Goal: Task Accomplishment & Management: Use online tool/utility

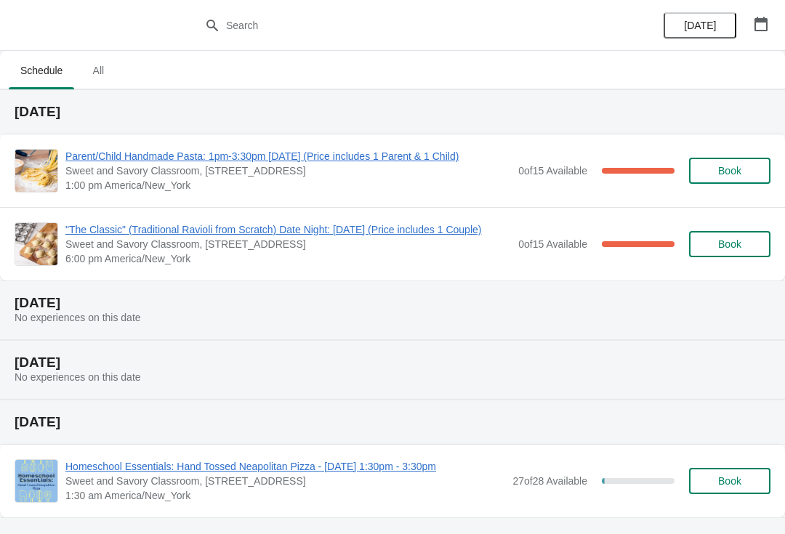
click at [175, 161] on span "Parent/Child Handmade Pasta: 1pm-3:30pm [DATE] (Price includes 1 Parent & 1 Chi…" at bounding box center [287, 156] width 445 height 15
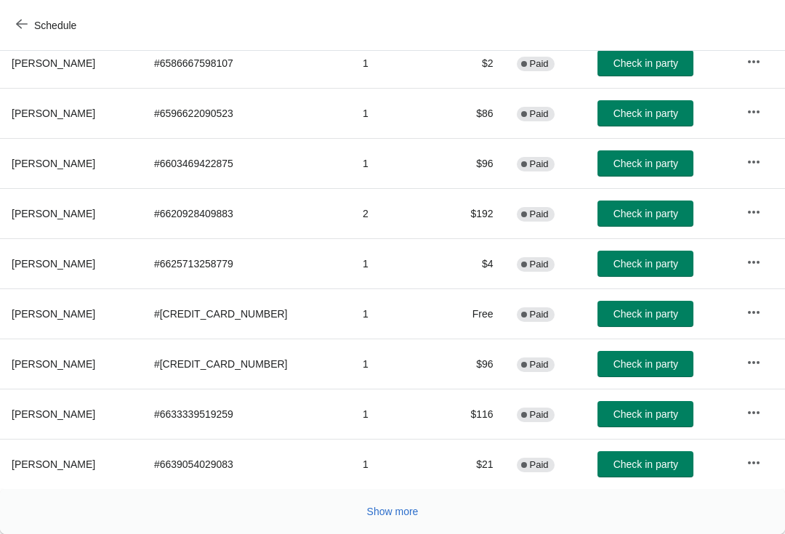
scroll to position [253, 0]
click at [393, 507] on span "Show more" at bounding box center [393, 512] width 52 height 12
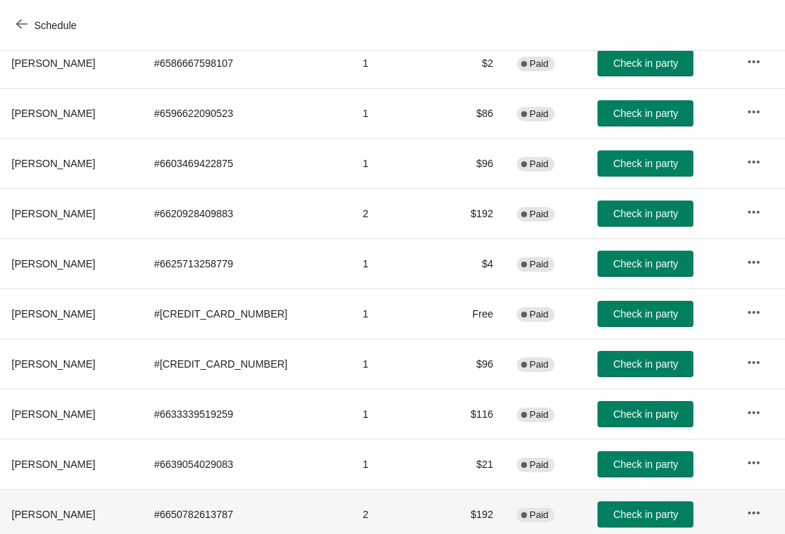
click at [385, 525] on td "2" at bounding box center [397, 514] width 93 height 50
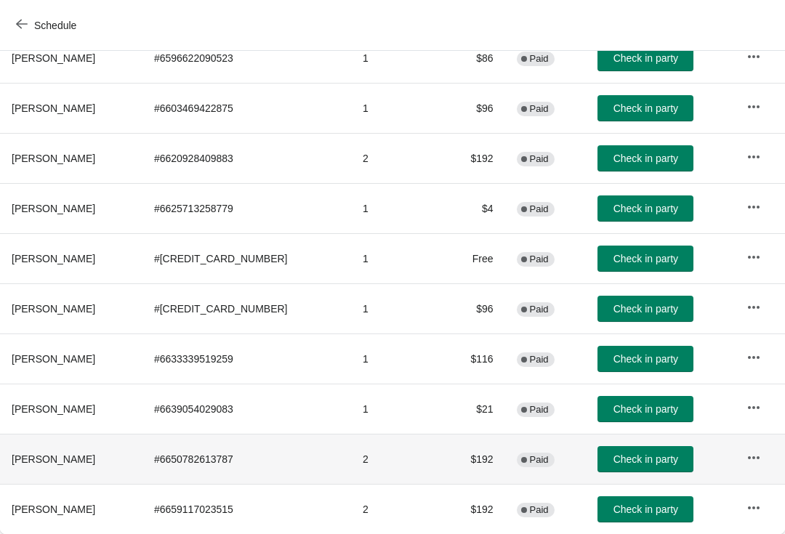
scroll to position [308, 0]
click at [647, 461] on span "Check in party" at bounding box center [645, 459] width 65 height 12
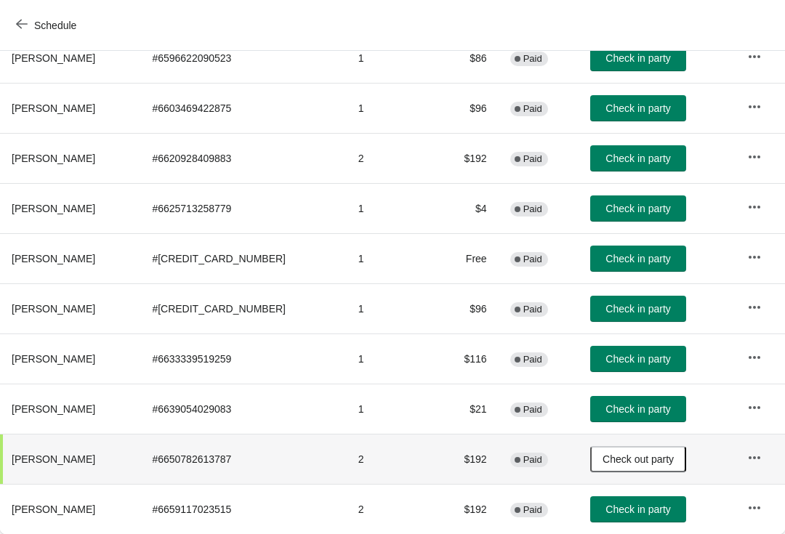
click at [632, 506] on span "Check in party" at bounding box center [637, 510] width 65 height 12
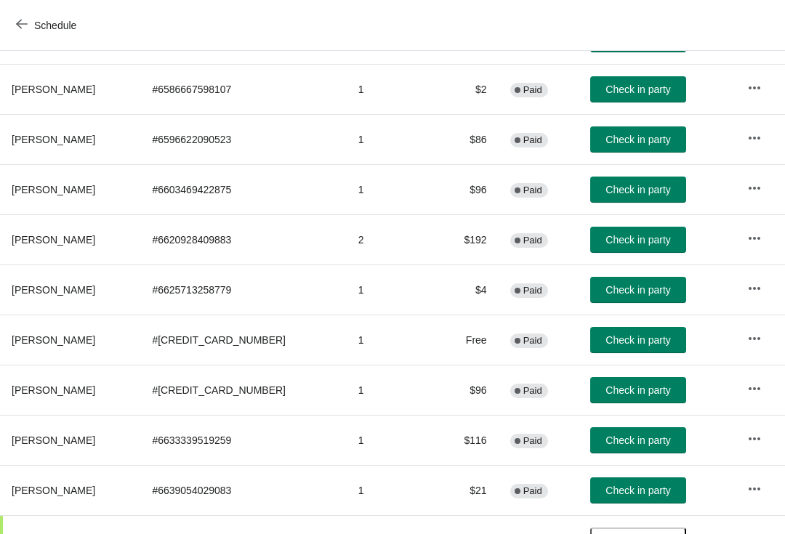
scroll to position [228, 0]
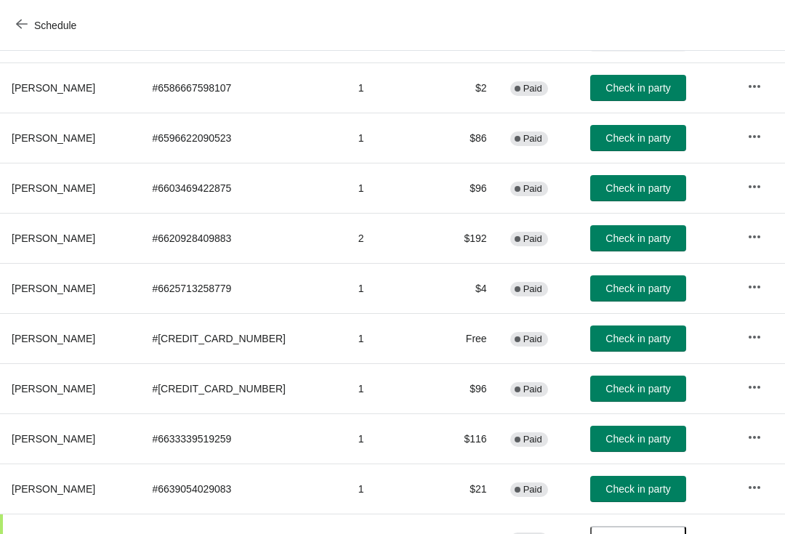
click at [656, 242] on span "Check in party" at bounding box center [637, 239] width 65 height 12
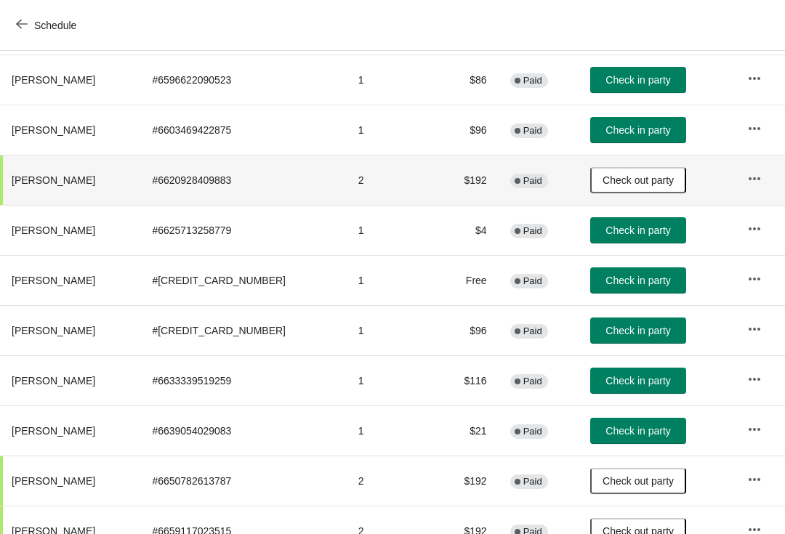
scroll to position [288, 0]
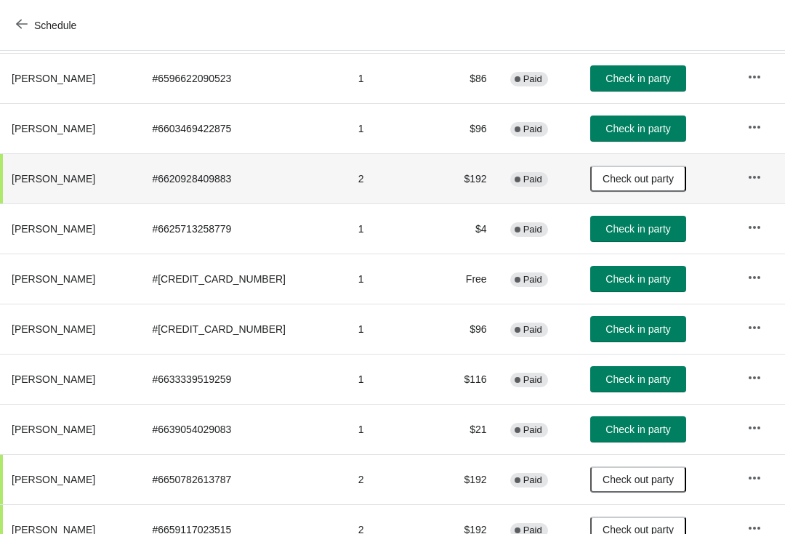
click at [640, 235] on span "Check in party" at bounding box center [637, 229] width 65 height 12
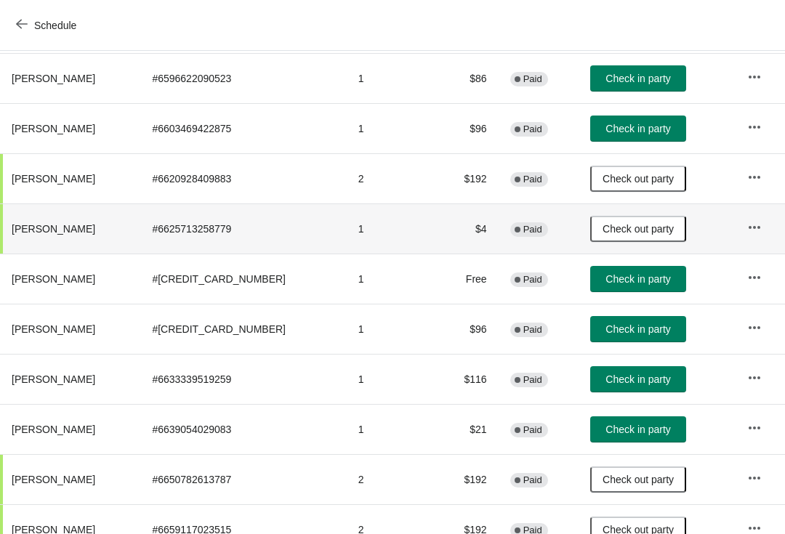
click at [643, 328] on span "Check in party" at bounding box center [637, 329] width 65 height 12
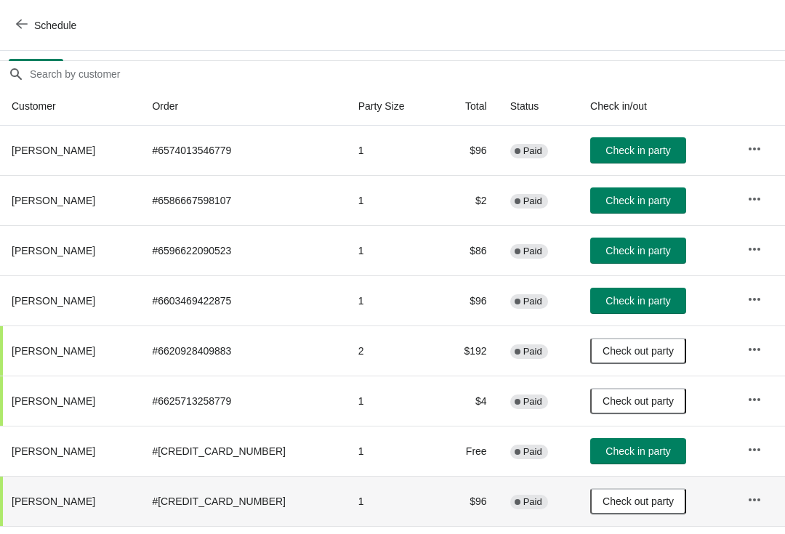
scroll to position [115, 0]
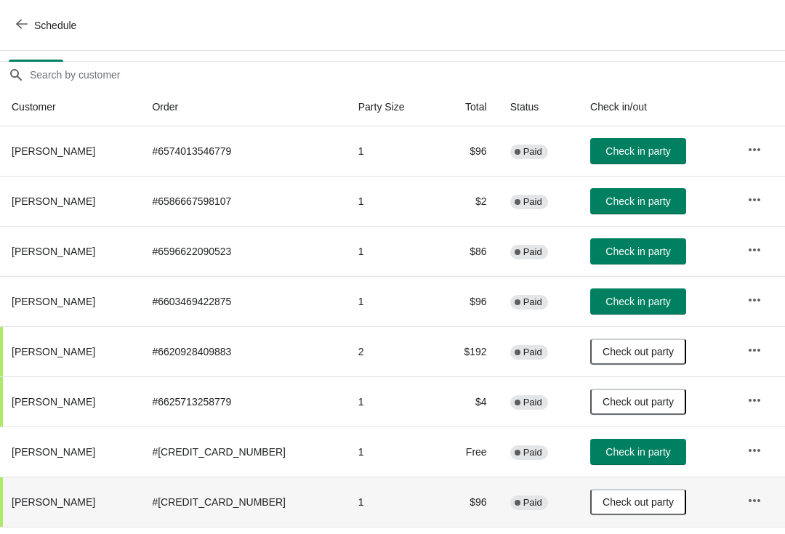
click at [642, 254] on span "Check in party" at bounding box center [637, 252] width 65 height 12
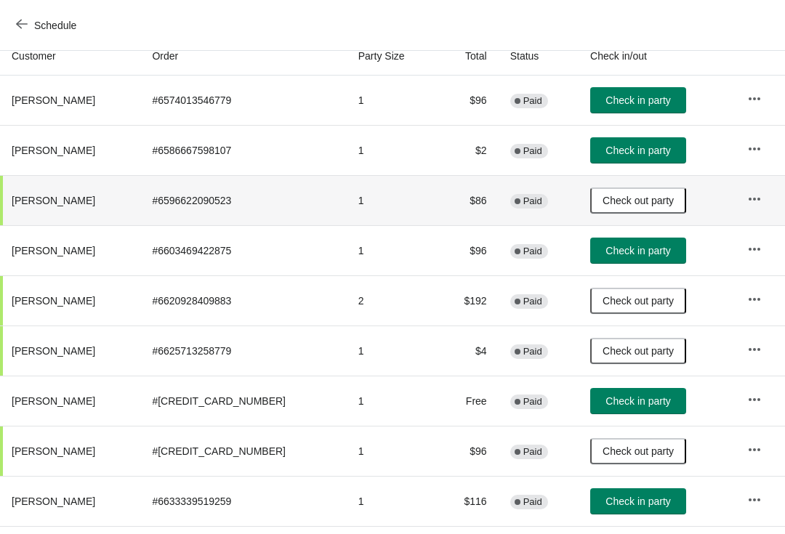
scroll to position [166, 0]
click at [642, 249] on span "Check in party" at bounding box center [637, 251] width 65 height 12
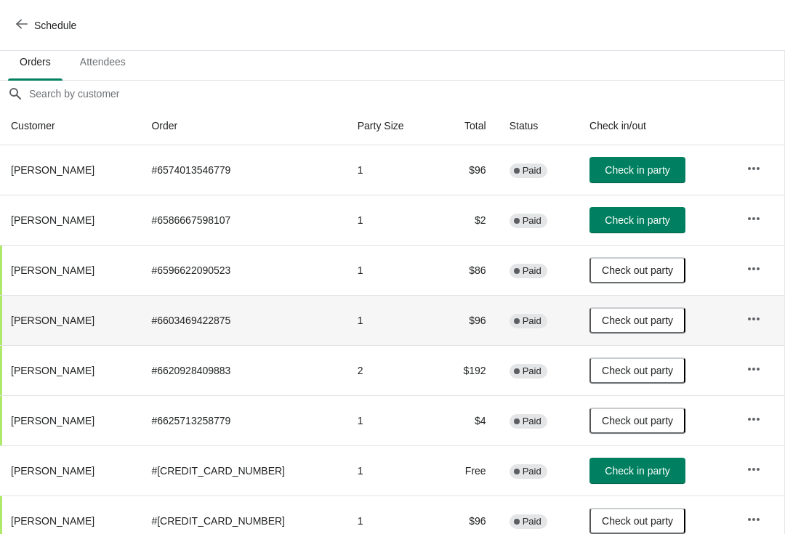
scroll to position [95, 1]
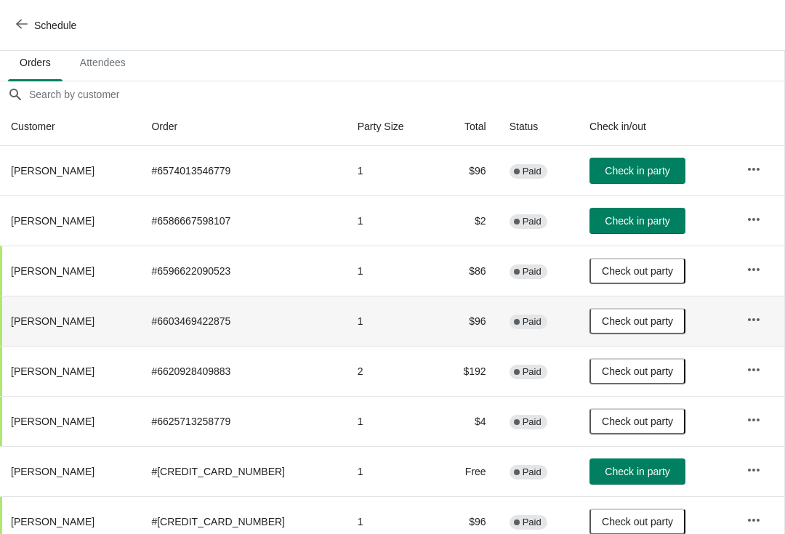
click at [621, 218] on span "Check in party" at bounding box center [637, 221] width 65 height 12
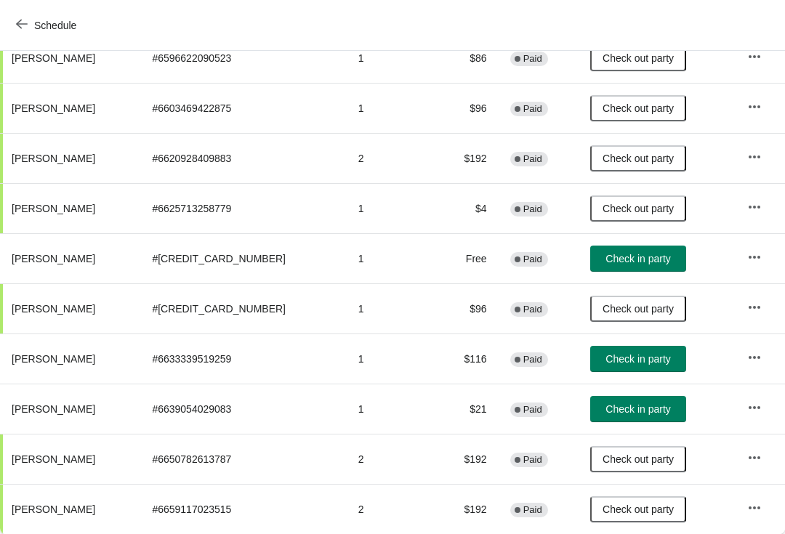
scroll to position [308, 0]
click at [635, 352] on button "Check in party" at bounding box center [638, 359] width 96 height 26
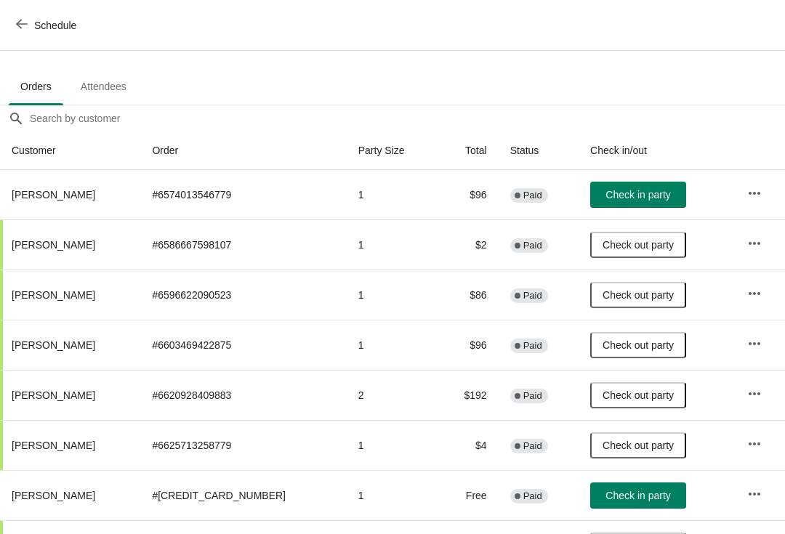
scroll to position [71, 0]
click at [644, 206] on button "Check in party" at bounding box center [638, 195] width 96 height 26
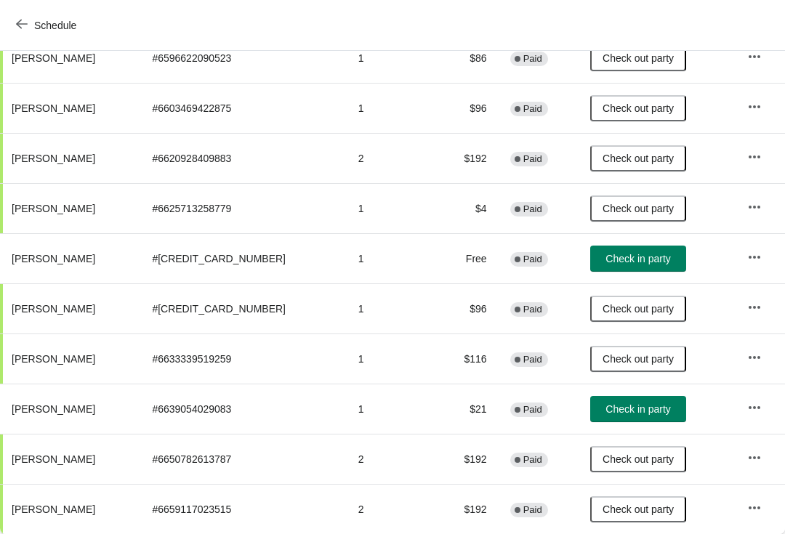
scroll to position [308, 0]
click at [639, 406] on span "Check in party" at bounding box center [637, 409] width 65 height 12
